Goal: Task Accomplishment & Management: Use online tool/utility

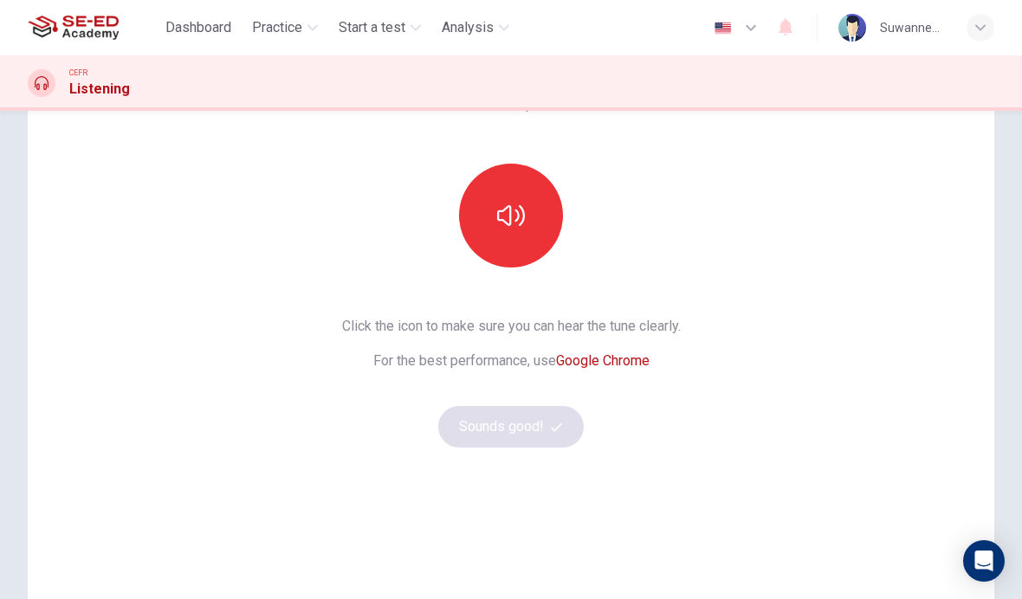
scroll to position [121, 0]
click at [514, 219] on icon "button" at bounding box center [511, 215] width 28 height 28
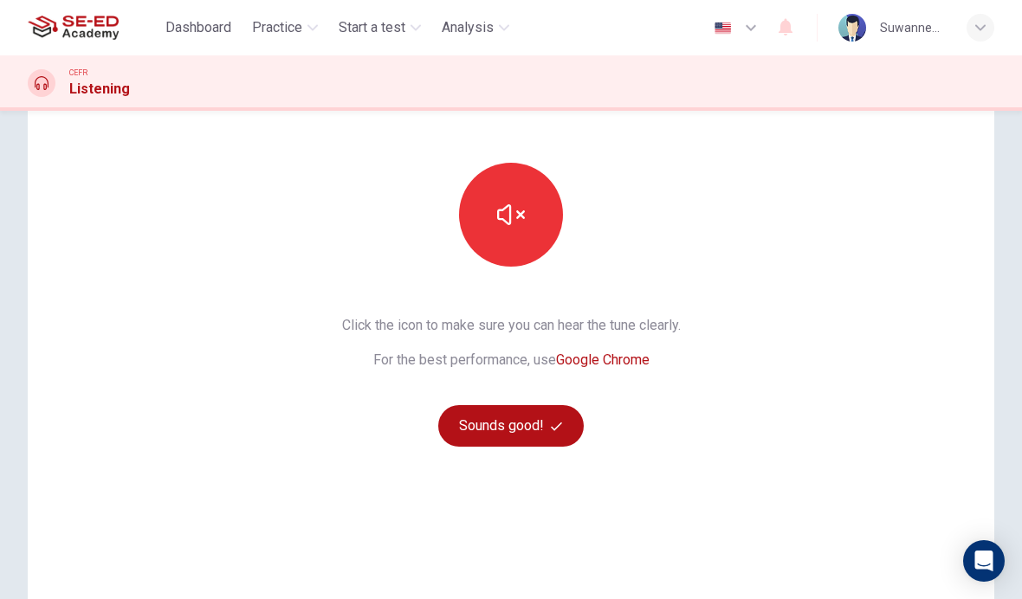
click at [547, 430] on button "Sounds good!" at bounding box center [510, 426] width 145 height 42
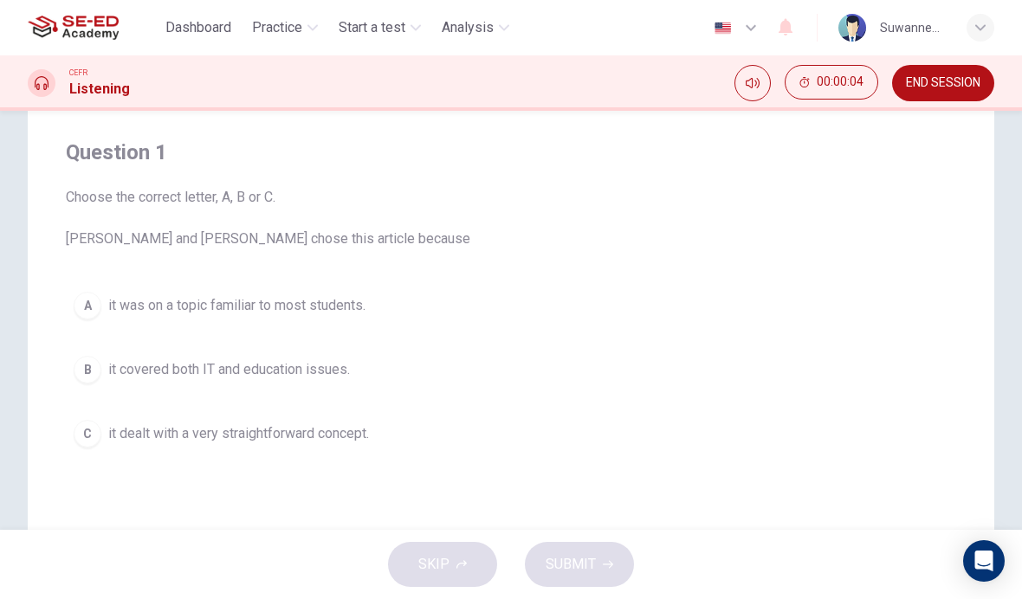
click at [755, 85] on icon "Mute" at bounding box center [753, 83] width 14 height 10
click at [760, 91] on button "Unmute" at bounding box center [752, 83] width 36 height 36
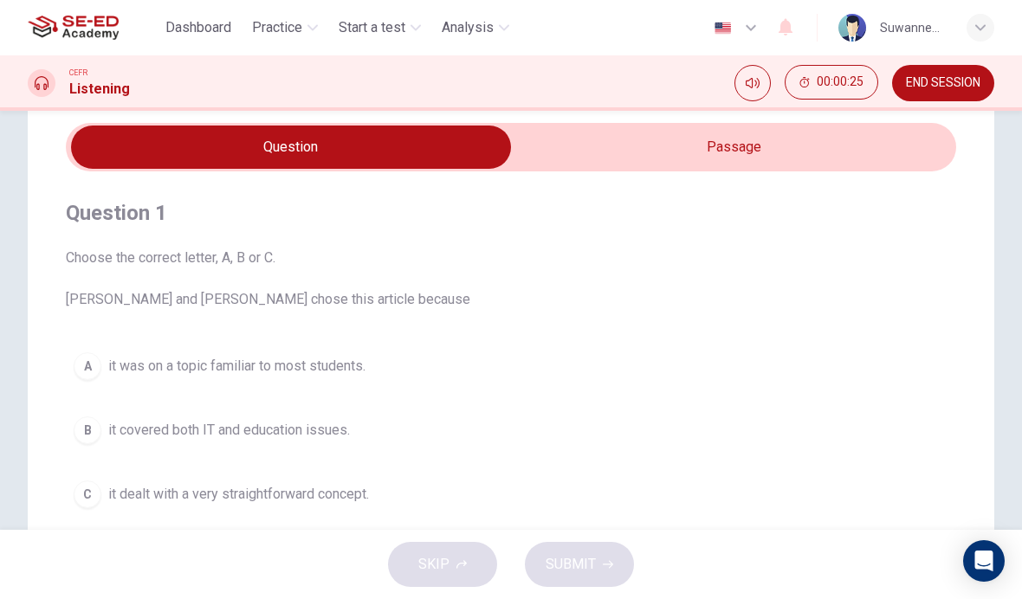
scroll to position [61, 0]
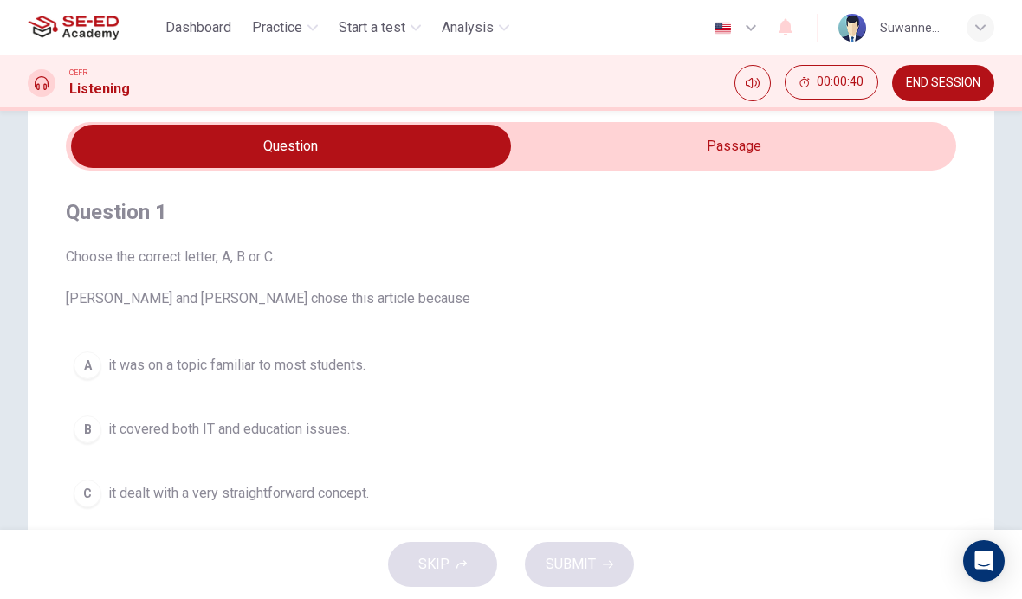
click at [418, 150] on input "checkbox" at bounding box center [290, 146] width 1335 height 43
checkbox input "true"
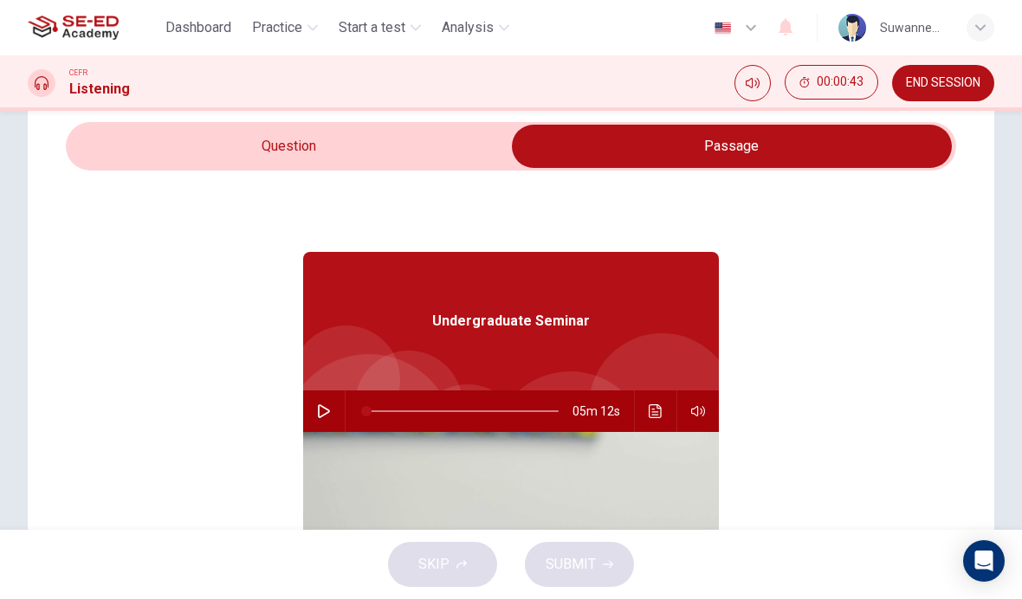
click at [327, 408] on icon "button" at bounding box center [324, 411] width 14 height 14
type input "52"
click at [326, 141] on input "checkbox" at bounding box center [731, 146] width 1335 height 43
checkbox input "false"
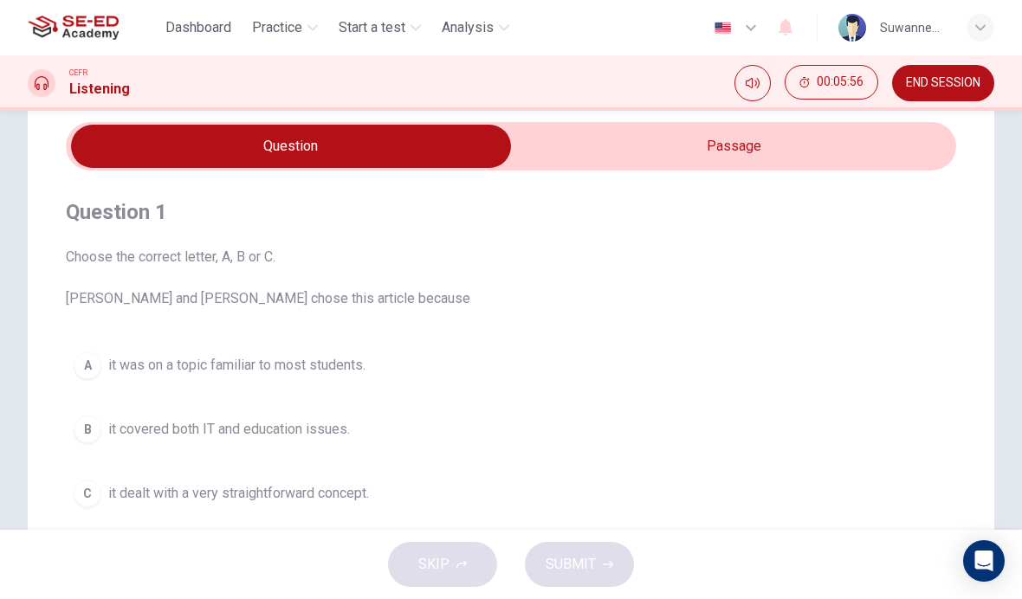
click at [92, 433] on div "B" at bounding box center [88, 430] width 28 height 28
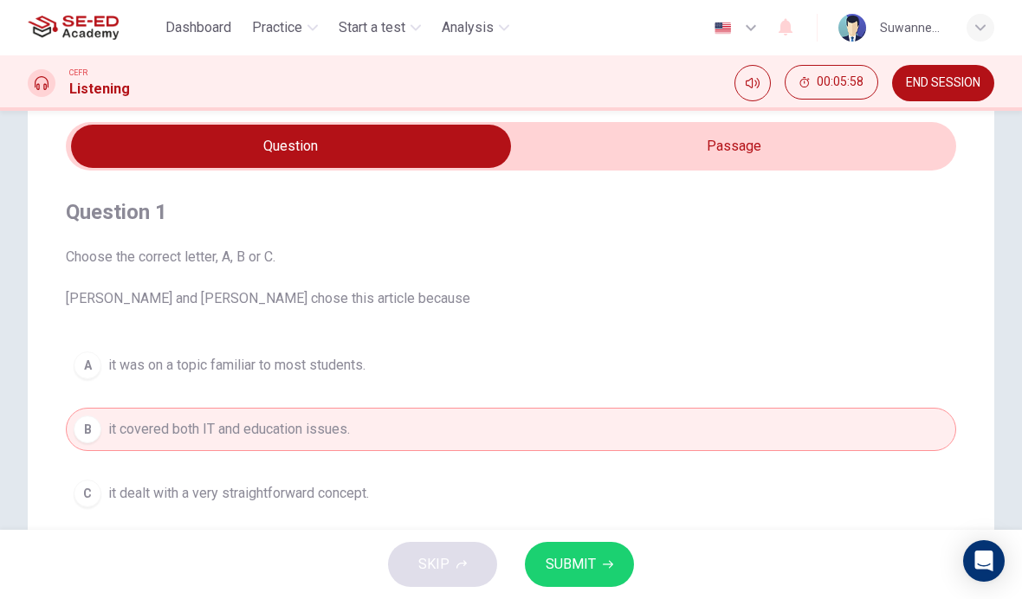
click at [574, 566] on span "SUBMIT" at bounding box center [571, 564] width 50 height 24
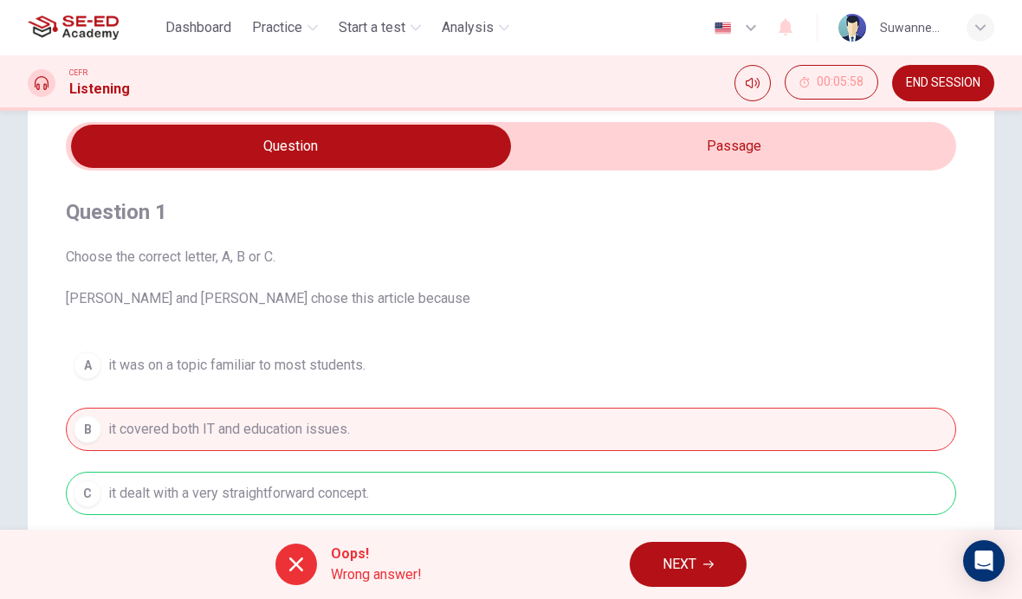
click at [696, 561] on span "NEXT" at bounding box center [679, 564] width 34 height 24
